Goal: Book appointment/travel/reservation

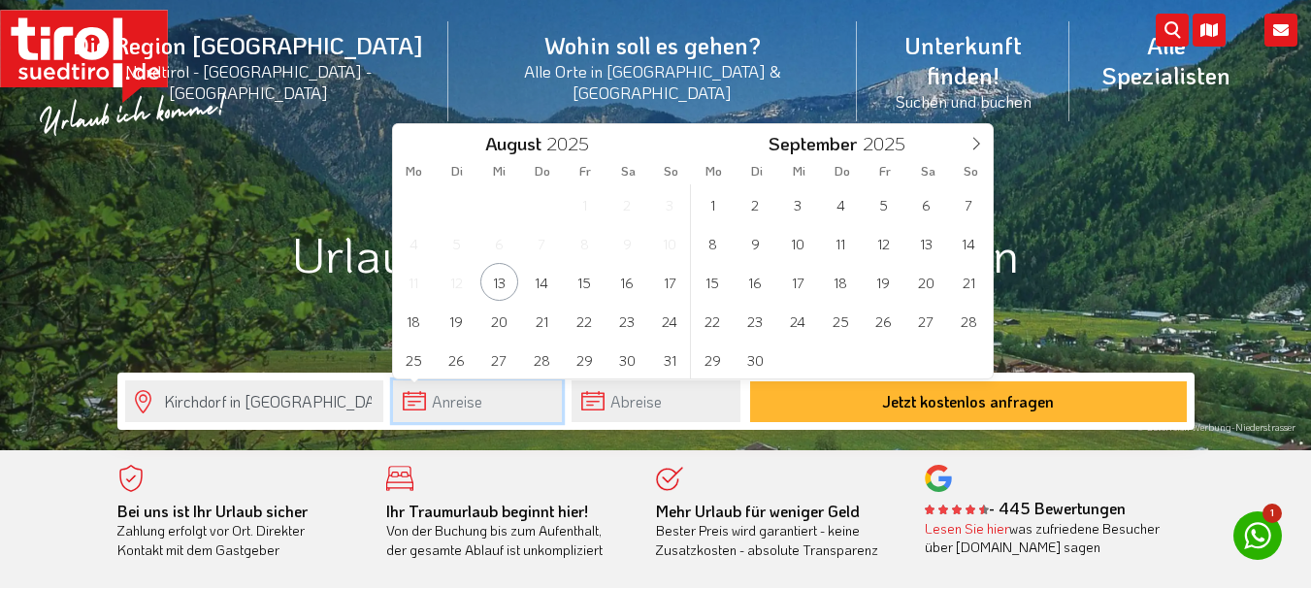
click at [477, 394] on input "text" at bounding box center [477, 401] width 169 height 42
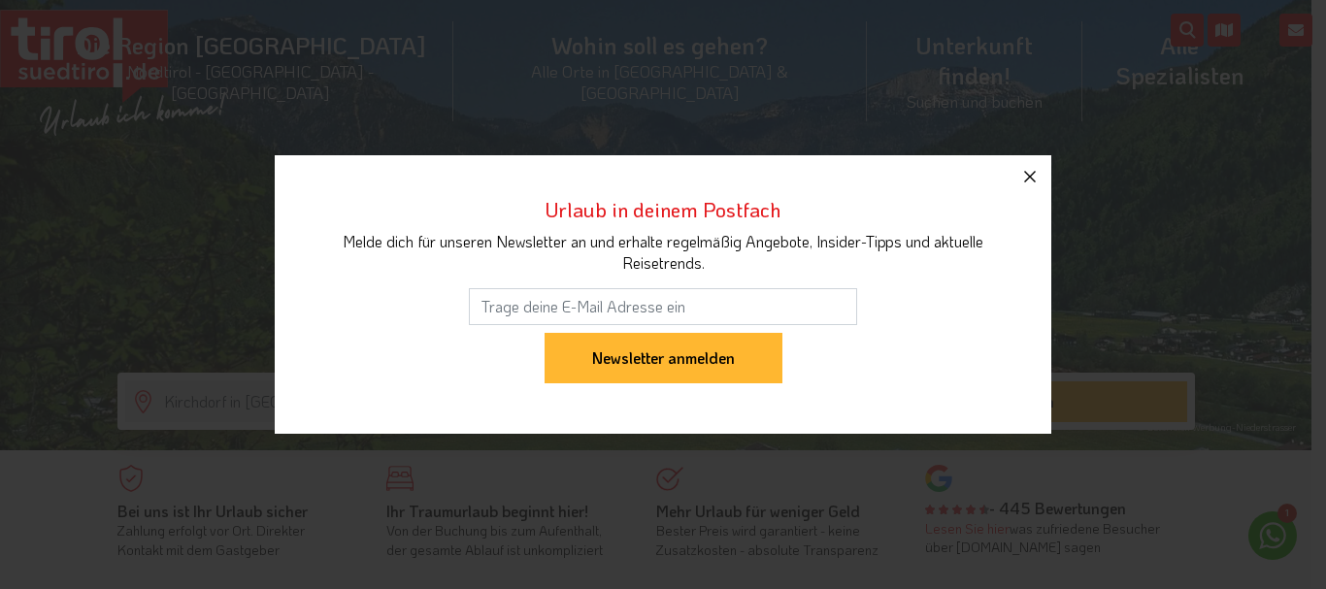
click at [1034, 174] on icon "button" at bounding box center [1030, 177] width 12 height 12
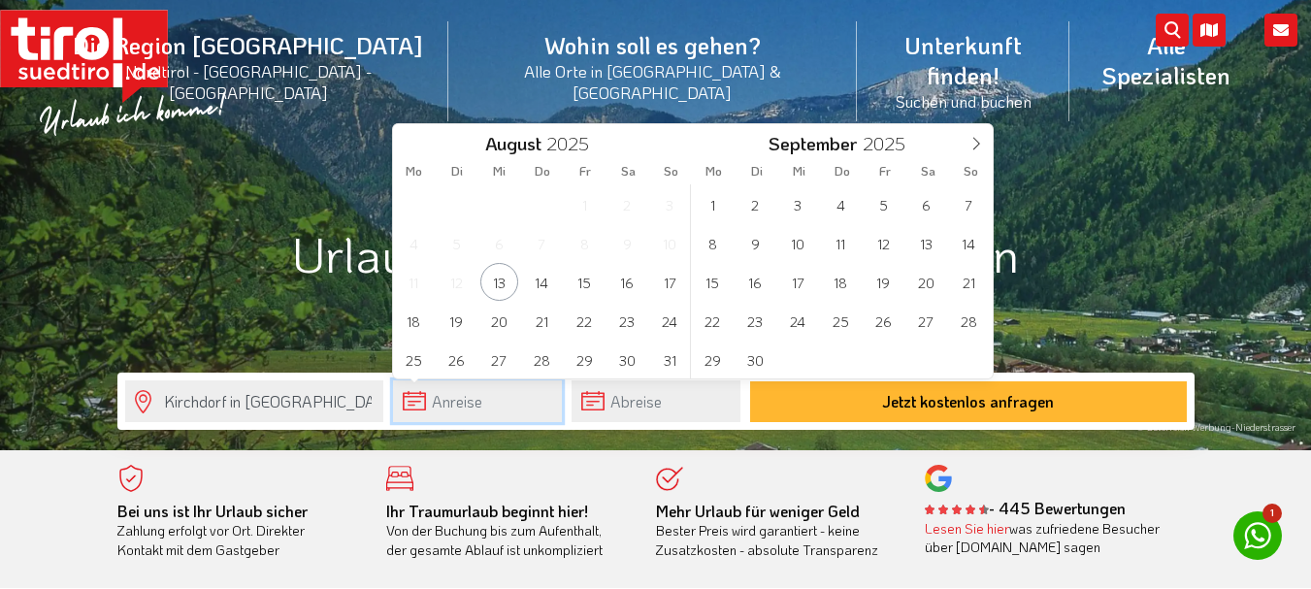
click at [458, 404] on input "text" at bounding box center [477, 401] width 169 height 42
click at [663, 358] on span "31" at bounding box center [670, 360] width 38 height 38
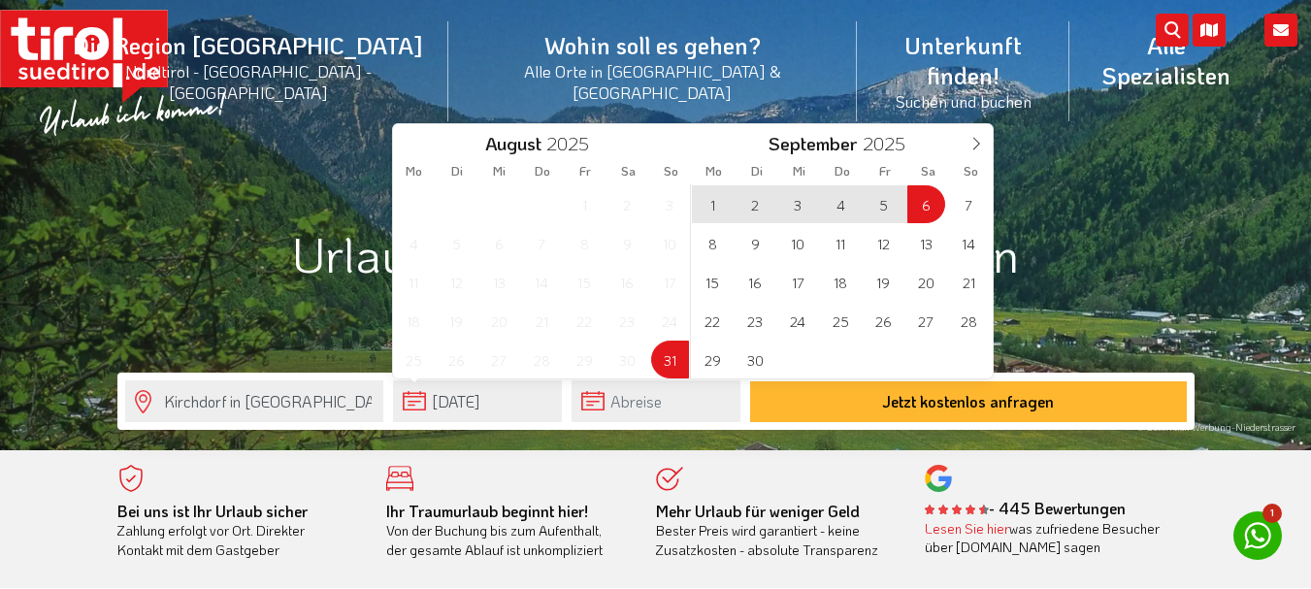
click at [932, 200] on span "6" at bounding box center [926, 204] width 38 height 38
type input "[DATE]"
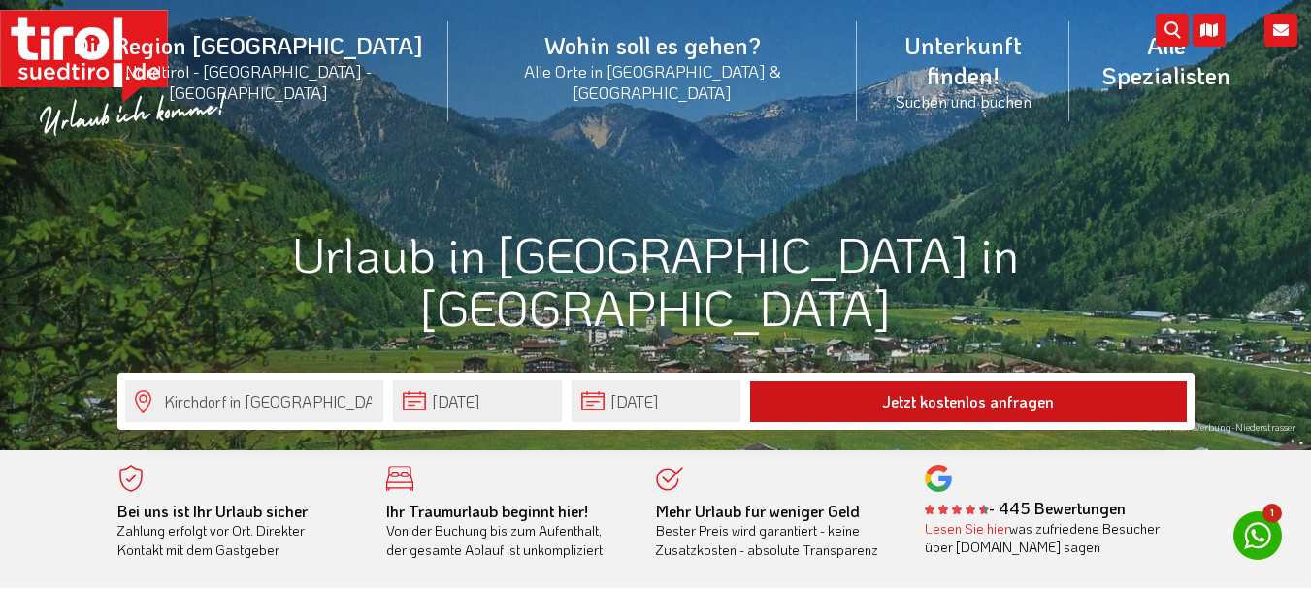
click at [932, 401] on button "Jetzt kostenlos anfragen" at bounding box center [968, 401] width 437 height 41
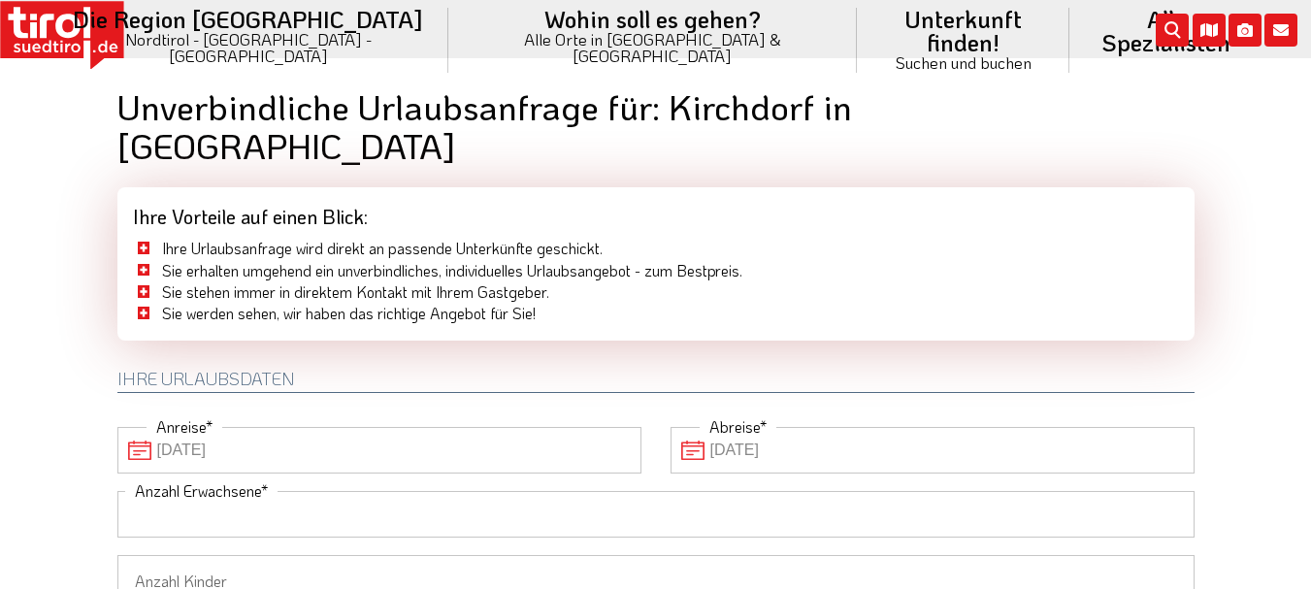
click at [722, 491] on input "Anzahl Erwachsene" at bounding box center [655, 514] width 1077 height 47
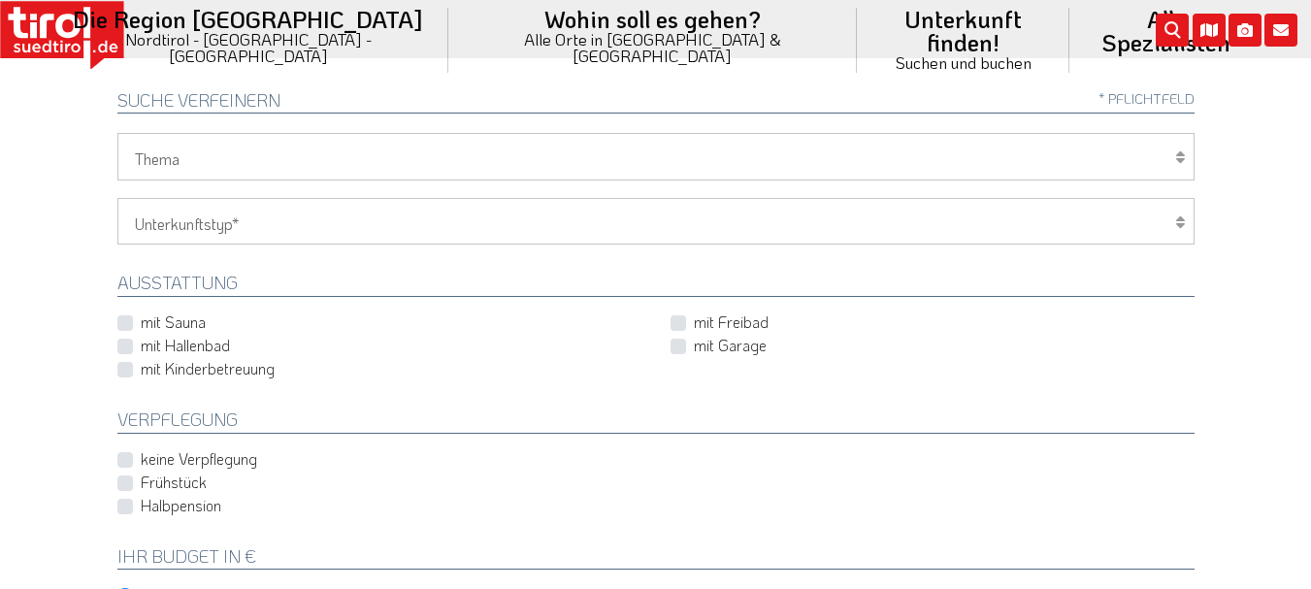
scroll to position [679, 0]
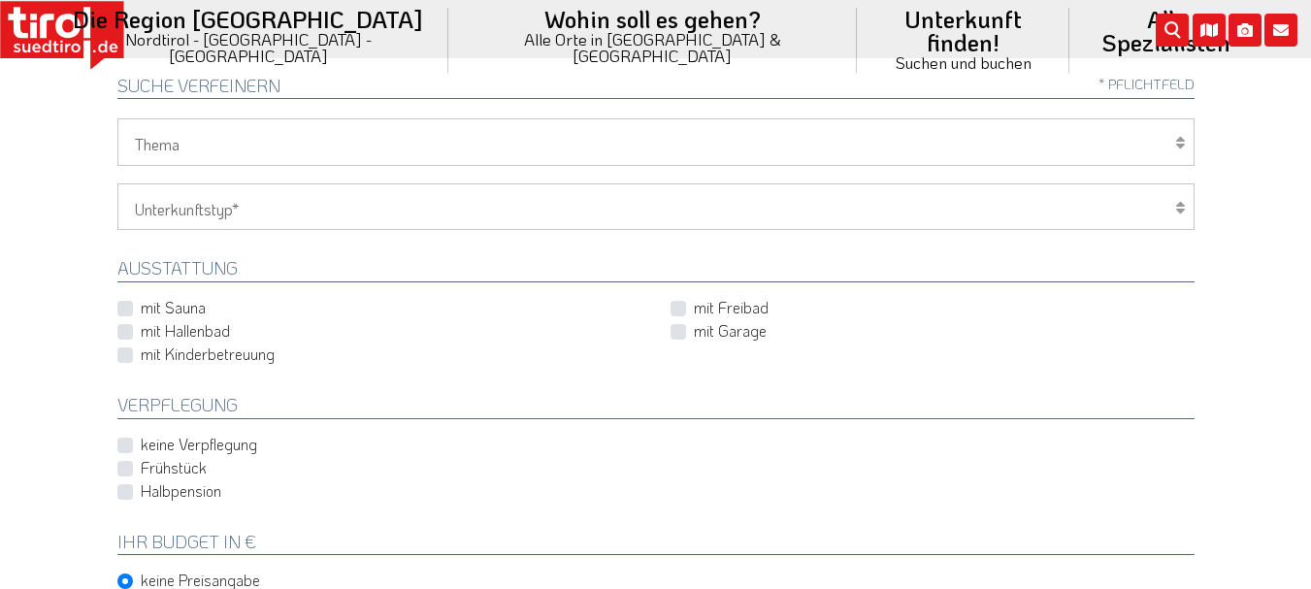
type input "3"
click at [141, 457] on label "Frühstück" at bounding box center [174, 467] width 66 height 21
click at [129, 461] on input "Frühstück" at bounding box center [659, 467] width 1077 height 13
checkbox input "true"
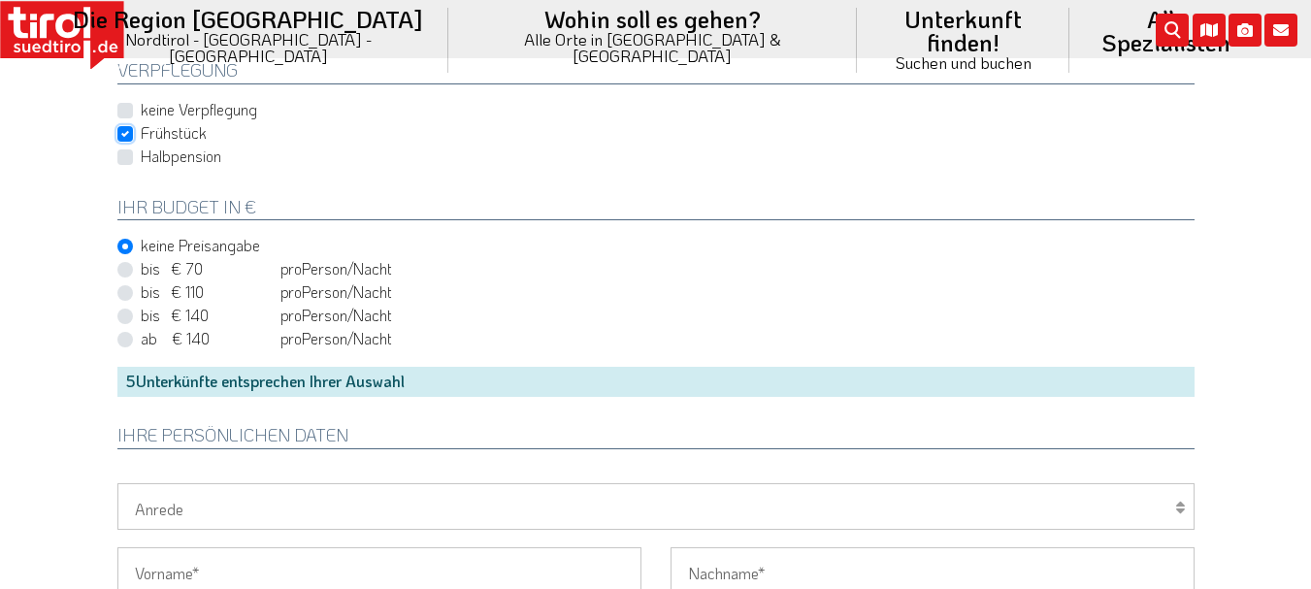
scroll to position [1068, 0]
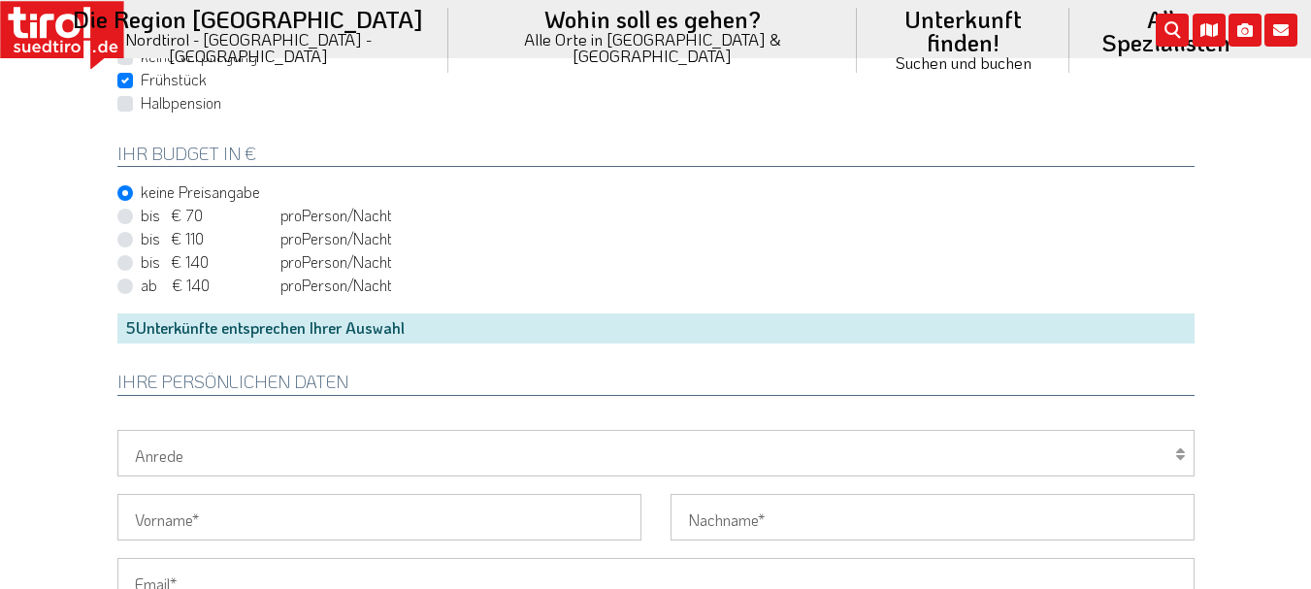
click at [375, 313] on div "5 Unterkünfte entsprechen Ihrer Auswahl" at bounding box center [655, 327] width 1077 height 29
click at [515, 313] on div "5 Unterkünfte entsprechen Ihrer Auswahl" at bounding box center [655, 327] width 1077 height 29
click at [365, 313] on div "5 Unterkünfte entsprechen Ihrer Auswahl" at bounding box center [655, 327] width 1077 height 29
